Goal: Task Accomplishment & Management: Use online tool/utility

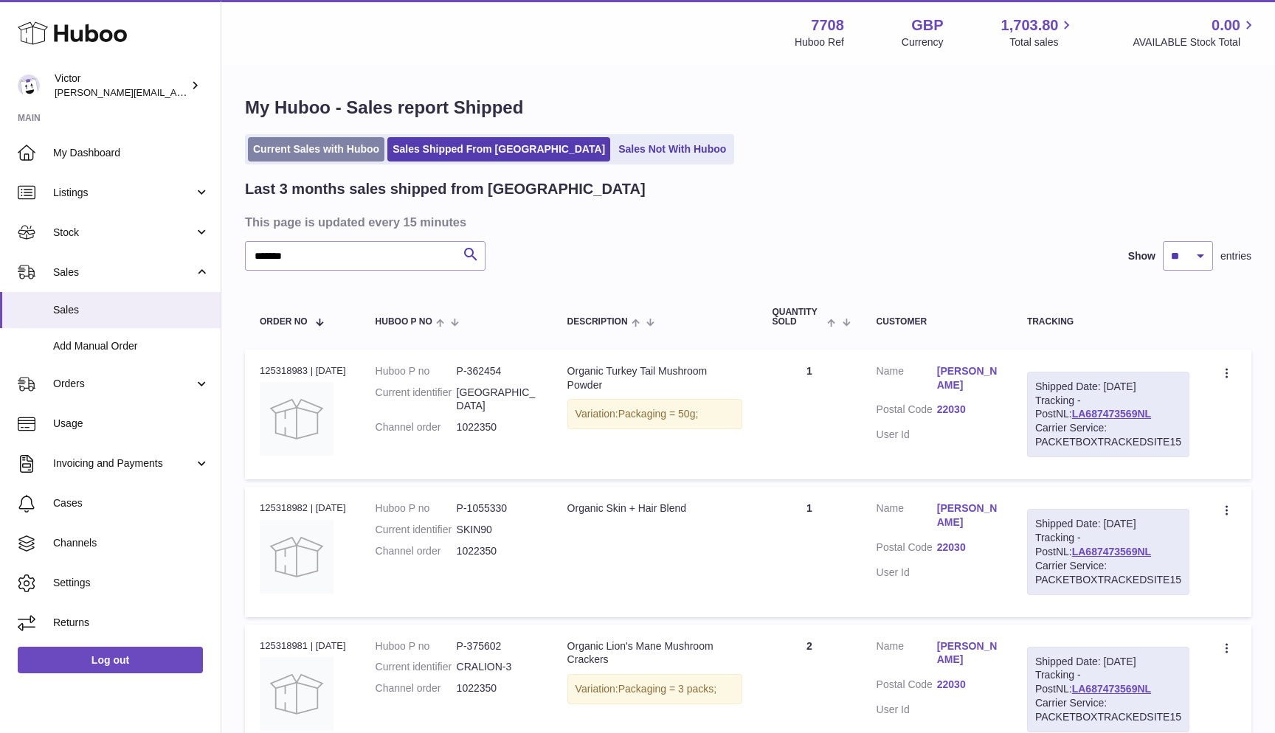
click at [280, 156] on link "Current Sales with Huboo" at bounding box center [316, 149] width 136 height 24
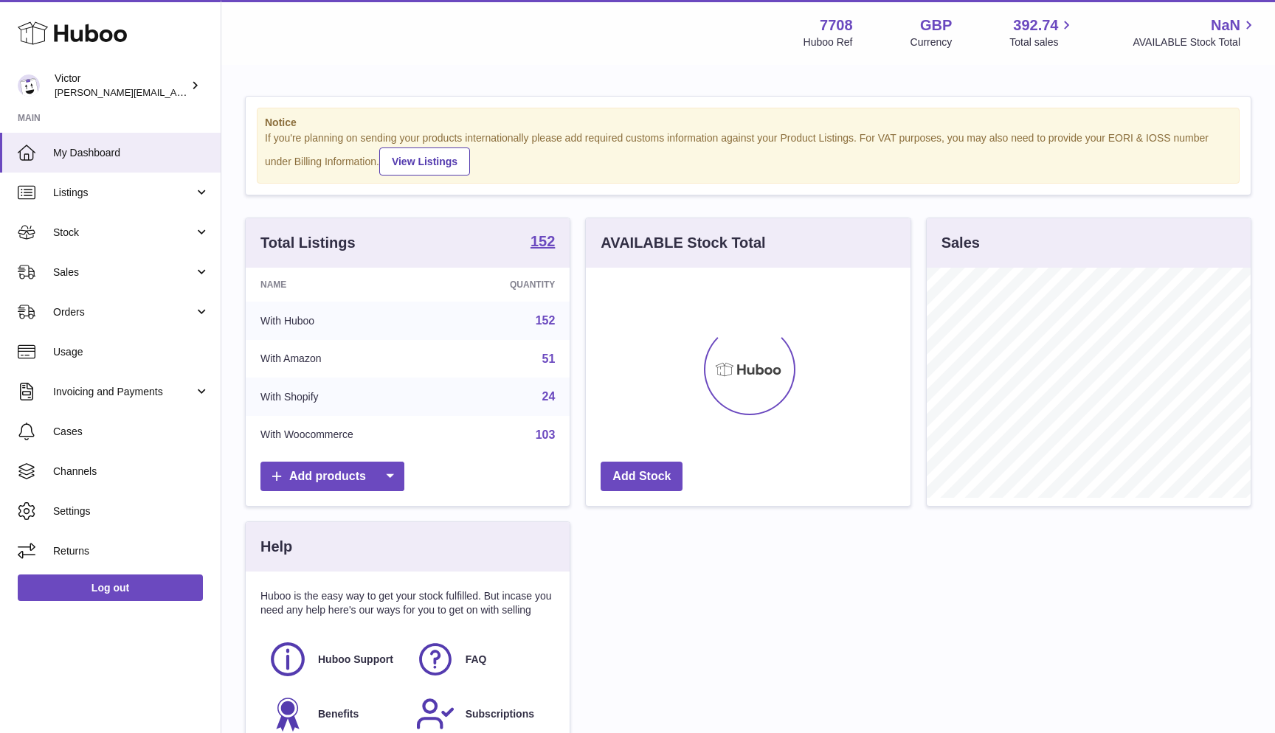
scroll to position [230, 325]
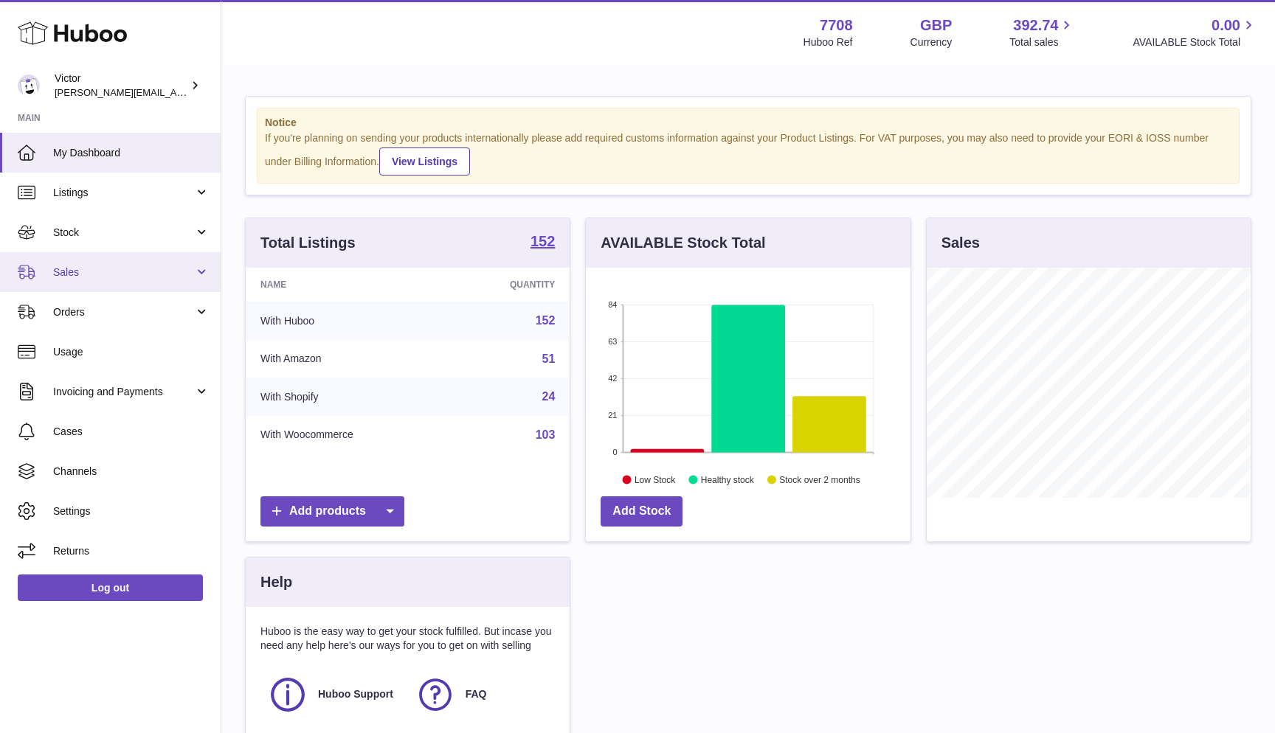
click at [88, 266] on span "Sales" at bounding box center [123, 273] width 141 height 14
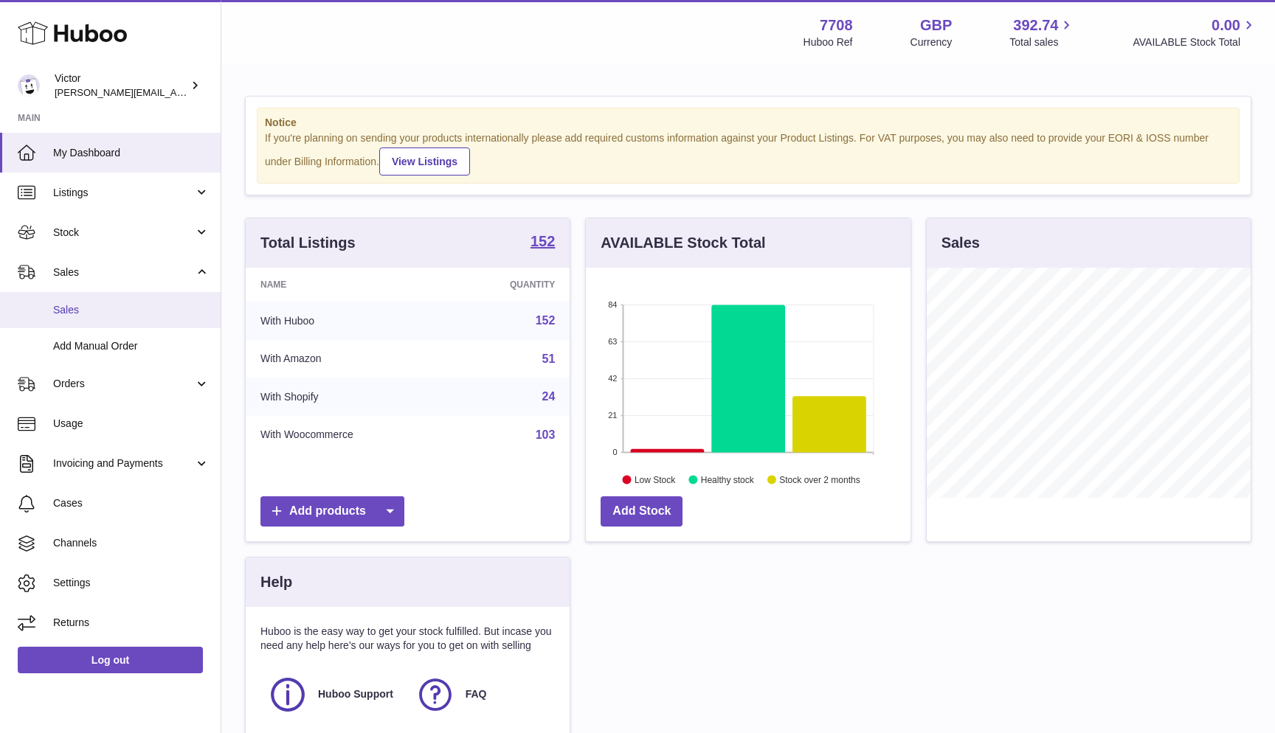
click at [90, 294] on link "Sales" at bounding box center [110, 310] width 221 height 36
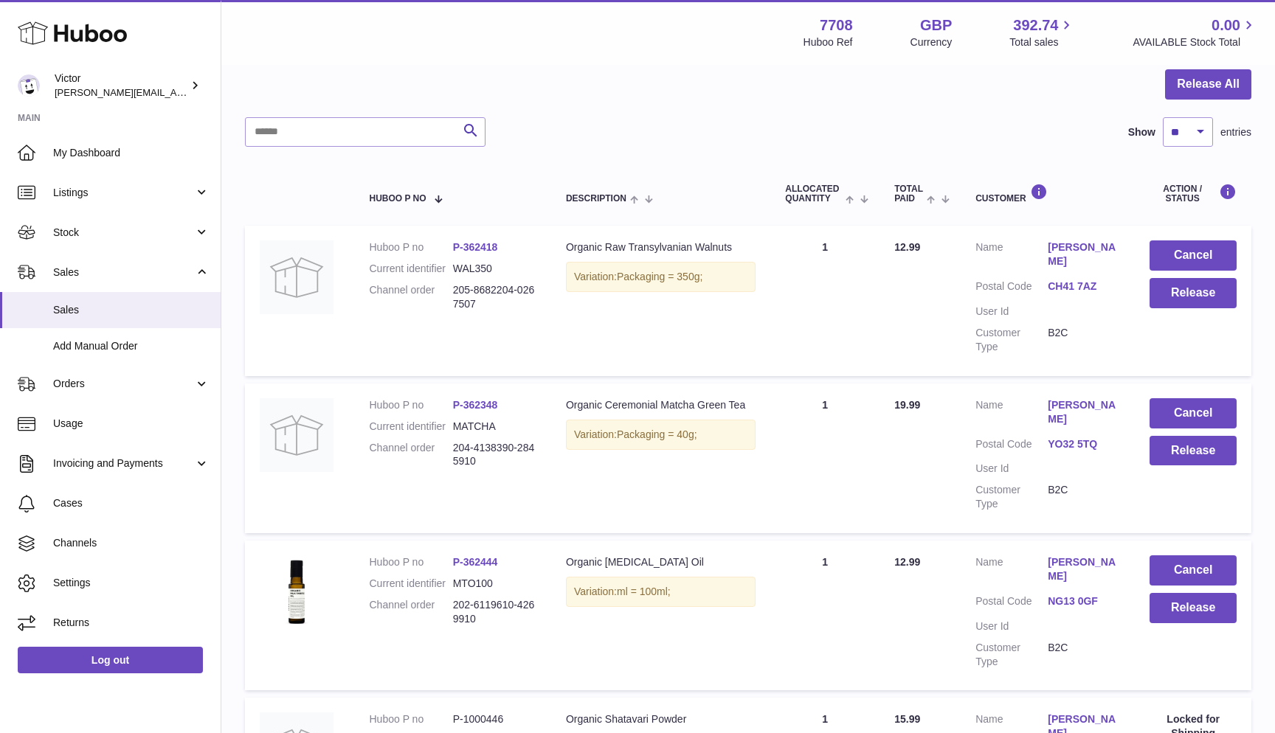
scroll to position [63, 0]
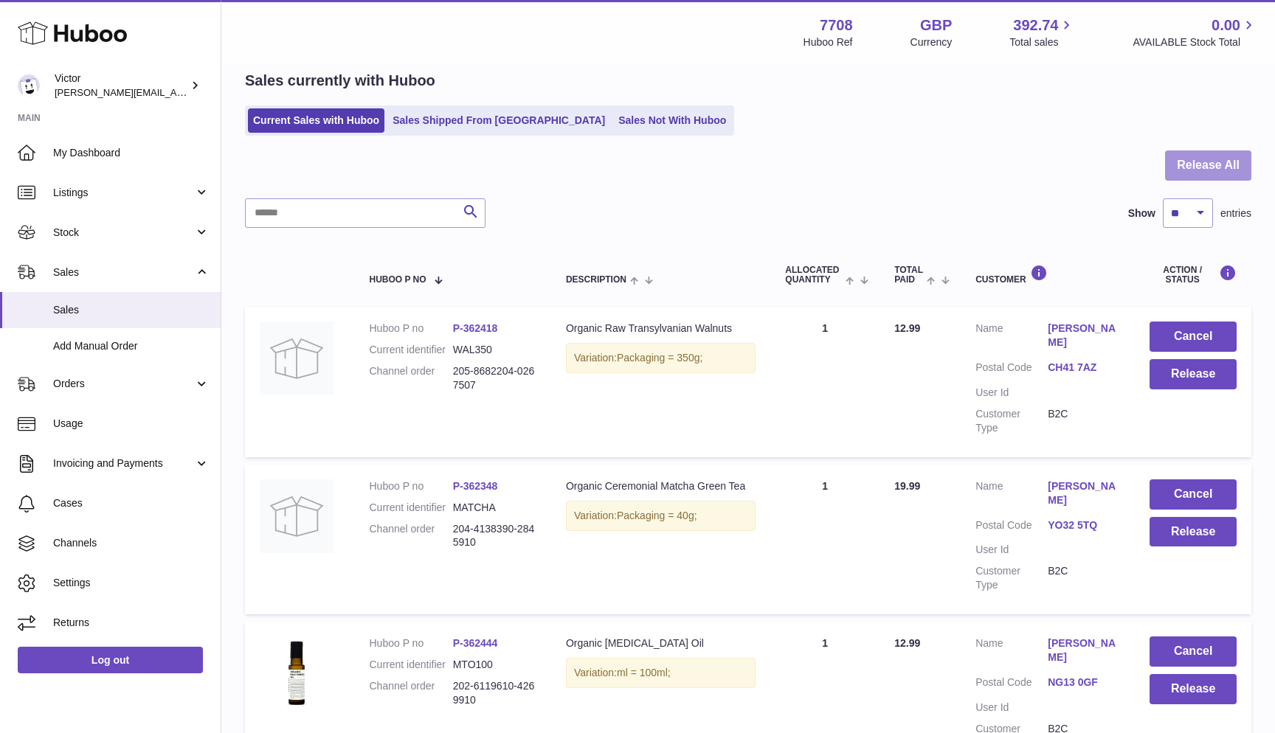
click at [1212, 167] on button "Release All" at bounding box center [1208, 165] width 86 height 30
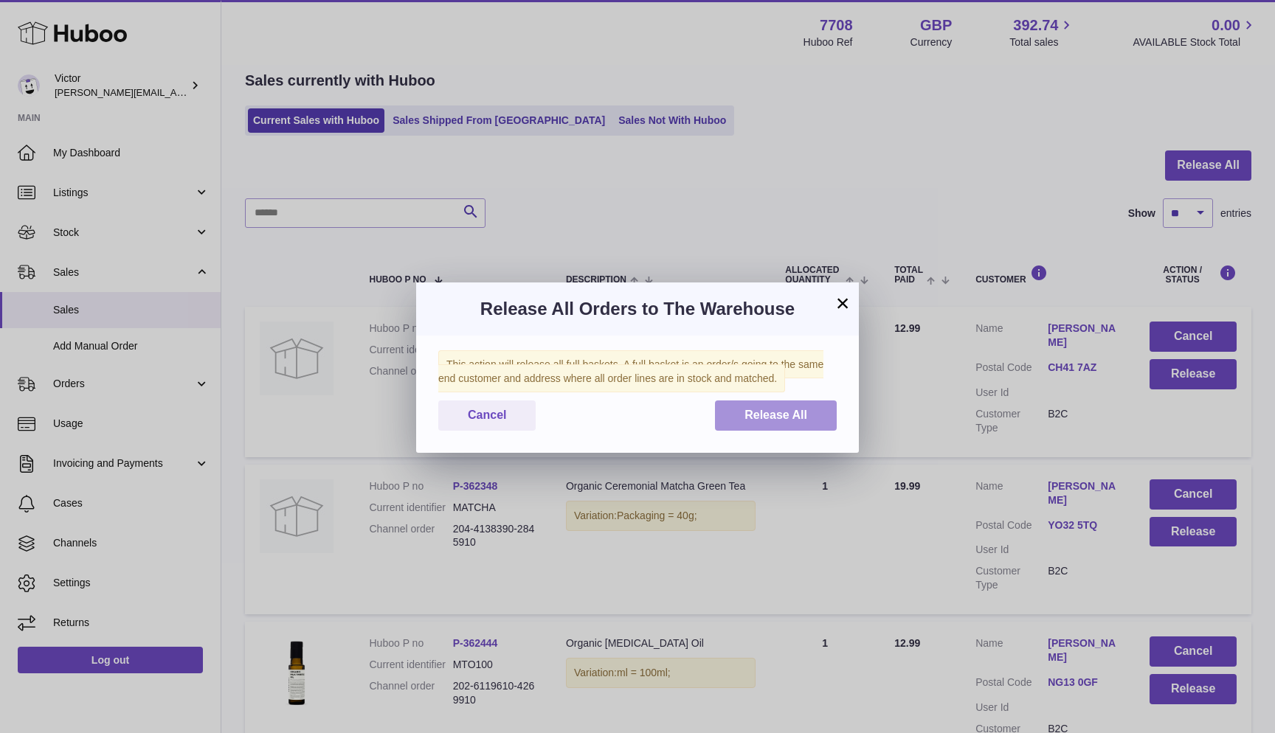
click at [817, 402] on button "Release All" at bounding box center [776, 416] width 122 height 30
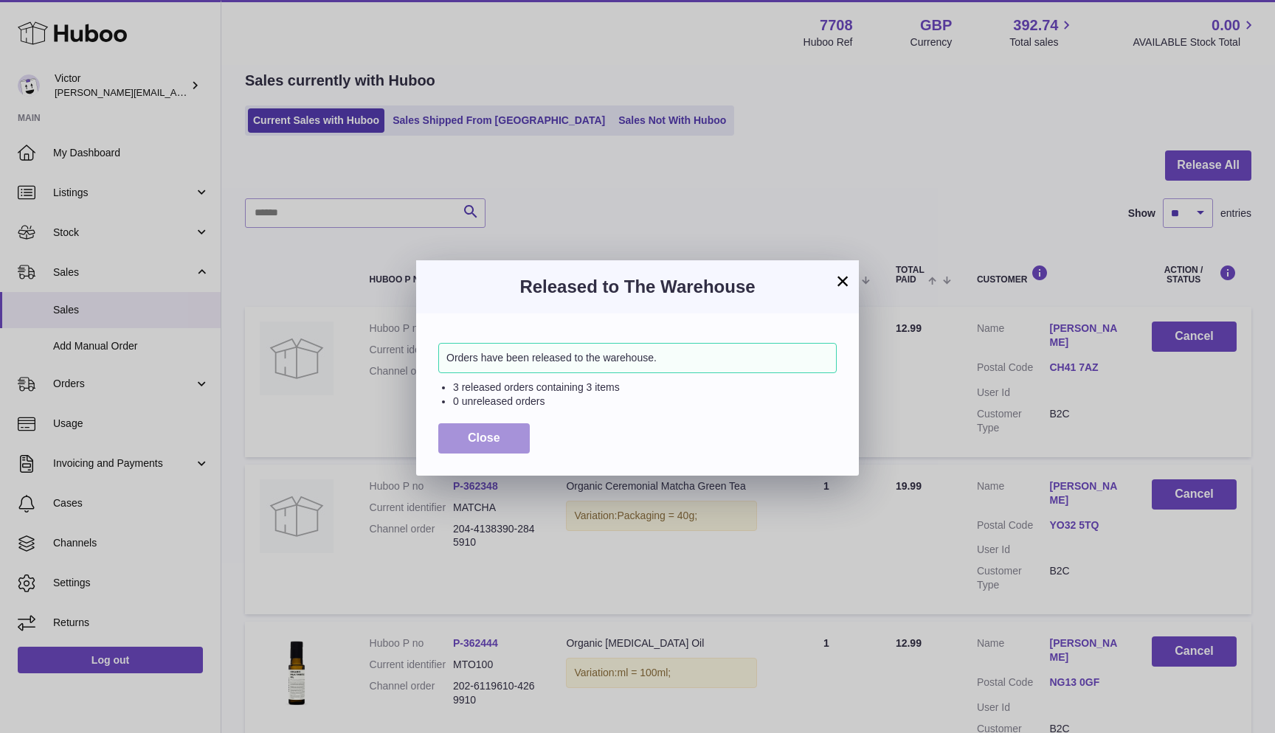
click at [479, 440] on span "Close" at bounding box center [484, 438] width 32 height 13
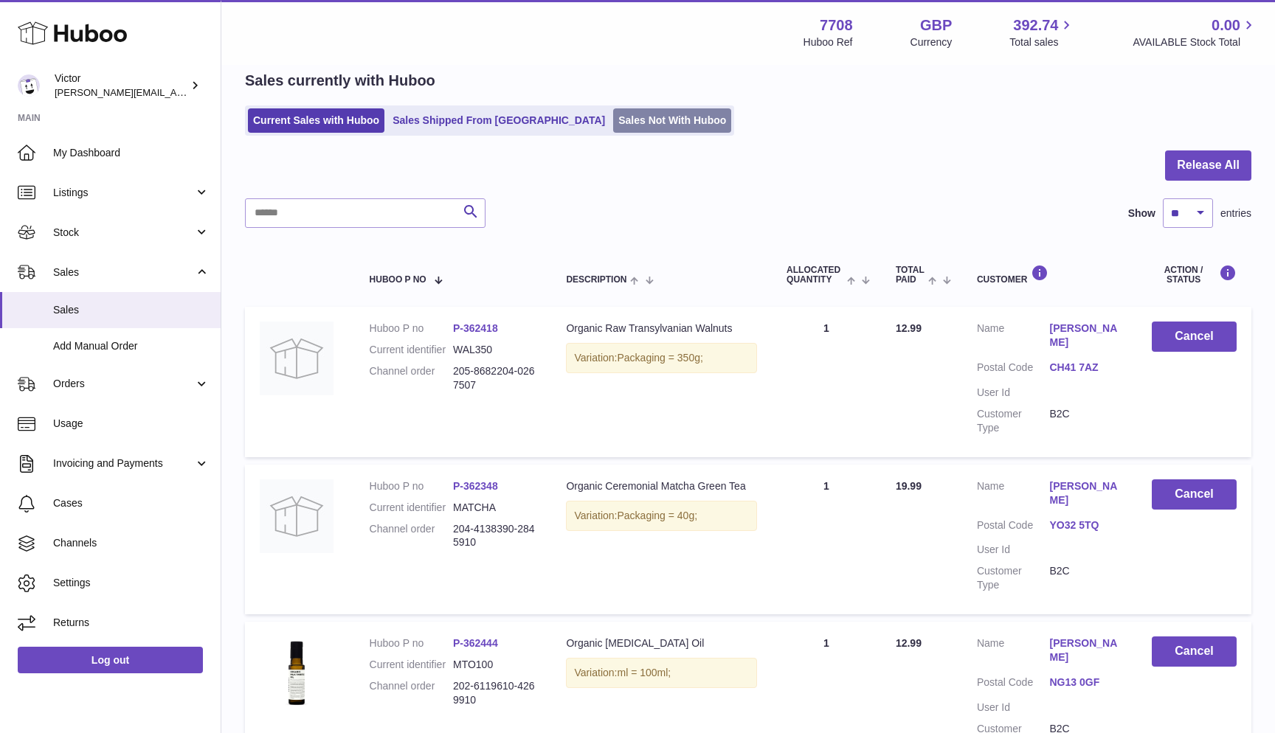
click at [613, 121] on link "Sales Not With Huboo" at bounding box center [672, 120] width 118 height 24
